Goal: Task Accomplishment & Management: Manage account settings

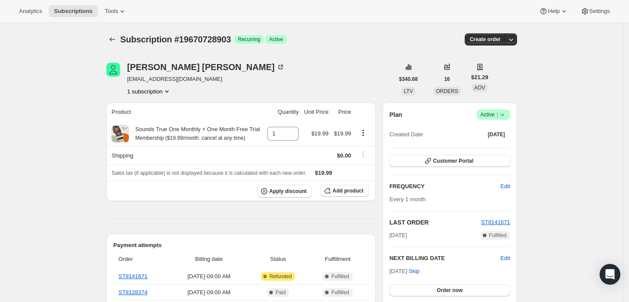
click at [487, 112] on span "Active |" at bounding box center [493, 114] width 26 height 9
click at [484, 147] on span "Cancel subscription" at bounding box center [496, 146] width 49 height 6
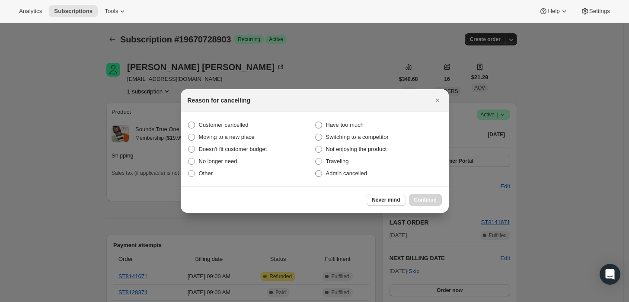
click at [342, 178] on label "Admin cancelled" at bounding box center [378, 173] width 127 height 12
click at [316, 170] on input "Admin cancelled" at bounding box center [315, 170] width 0 height 0
radio input "true"
click at [413, 191] on div "Never mind Continue" at bounding box center [315, 199] width 268 height 26
click at [413, 193] on div "Never mind Continue" at bounding box center [315, 199] width 268 height 26
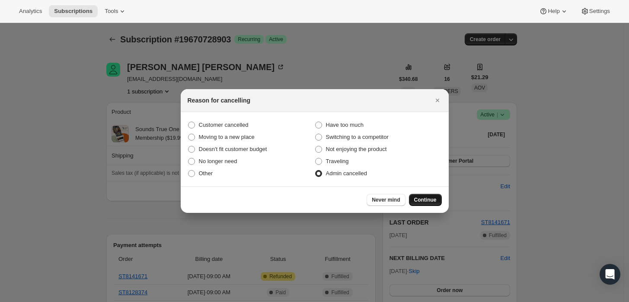
click at [426, 199] on span "Continue" at bounding box center [425, 199] width 22 height 7
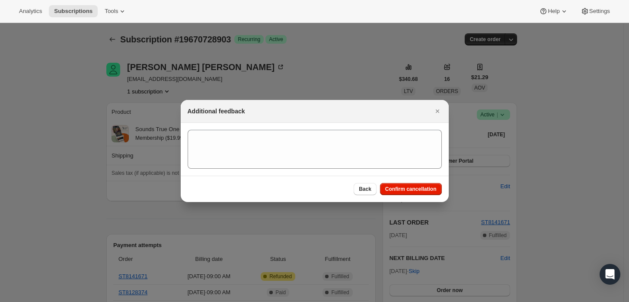
click at [306, 115] on div "Additional feedback" at bounding box center [315, 111] width 268 height 23
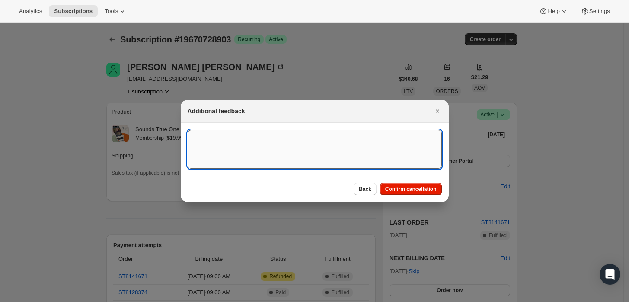
click at [290, 140] on textarea ":rbj:" at bounding box center [315, 149] width 254 height 39
type textarea "Customer requested cancellation and refund."
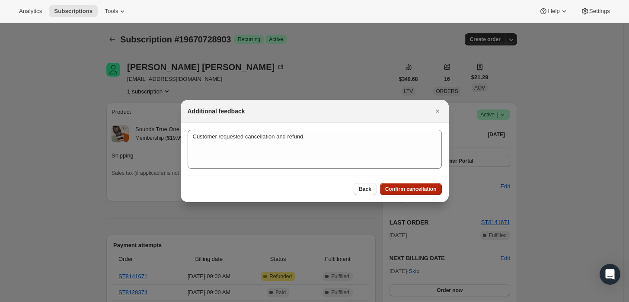
click at [396, 186] on span "Confirm cancellation" at bounding box center [410, 189] width 51 height 7
